Goal: Task Accomplishment & Management: Manage account settings

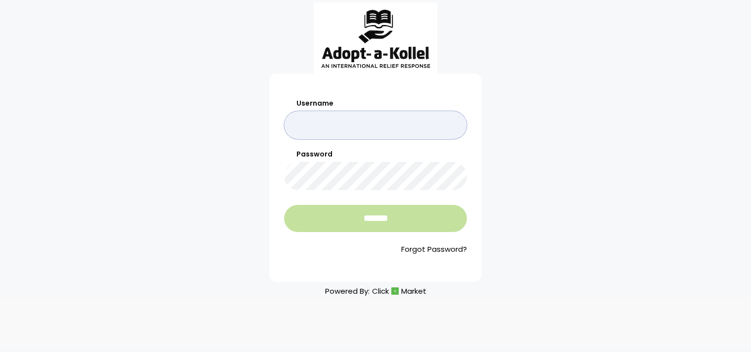
type input "*******"
click at [409, 223] on input "*******" at bounding box center [375, 218] width 183 height 27
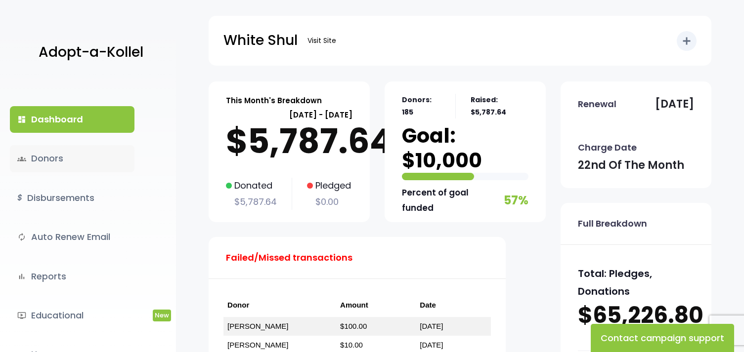
click at [48, 160] on link "groups Donors" at bounding box center [72, 158] width 125 height 27
